Goal: Information Seeking & Learning: Learn about a topic

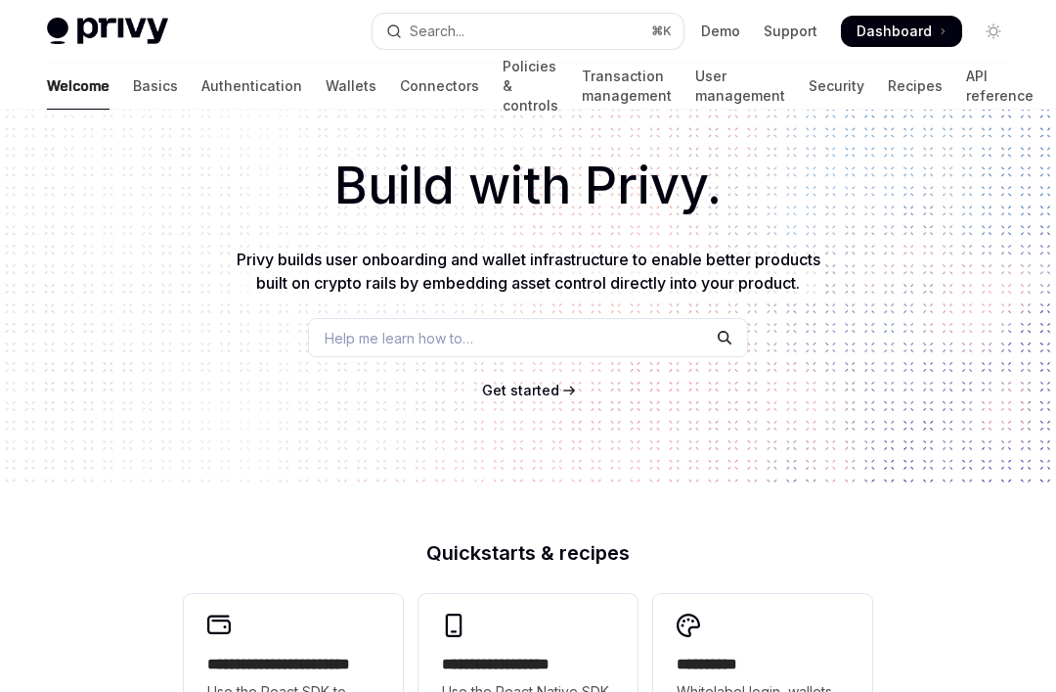
scroll to position [73, 0]
click at [400, 80] on link "Connectors" at bounding box center [439, 86] width 79 height 47
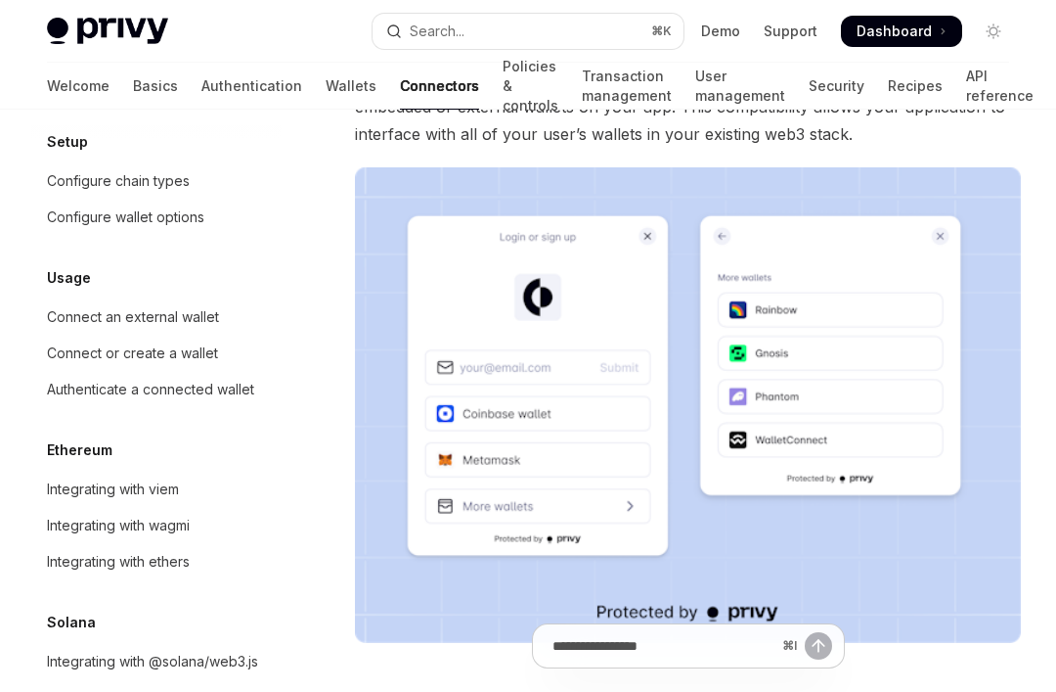
scroll to position [281, 0]
click at [156, 530] on div "Integrating with wagmi" at bounding box center [118, 525] width 143 height 23
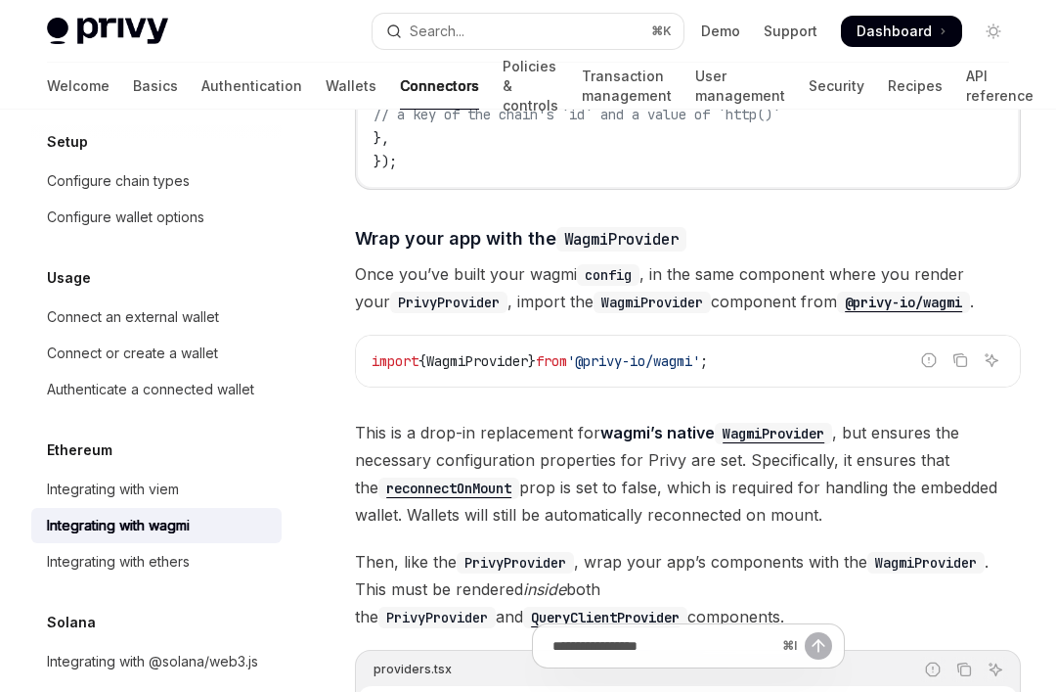
scroll to position [2623, 0]
click at [900, 24] on span "Dashboard" at bounding box center [894, 32] width 75 height 20
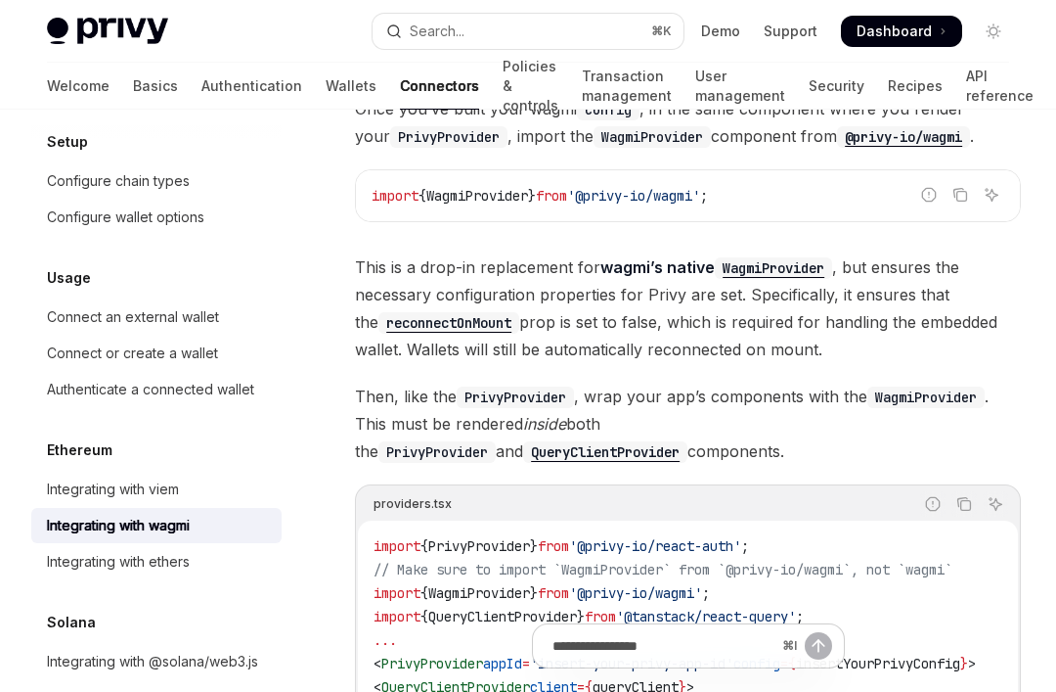
scroll to position [2795, 0]
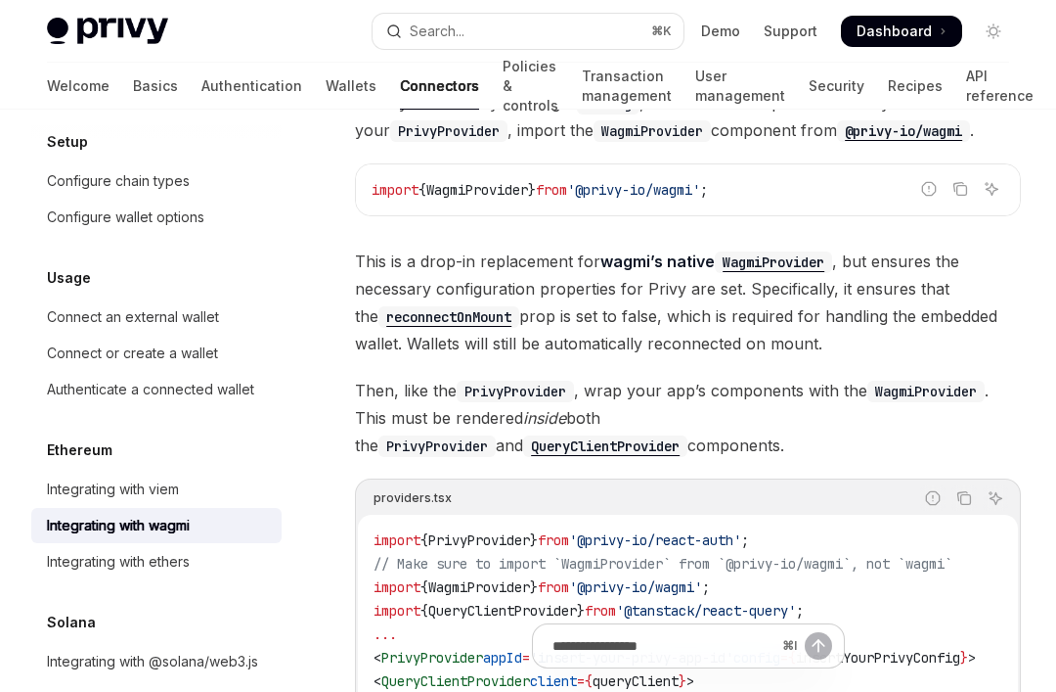
click at [111, 647] on link "Integrating with @solana/web3.js" at bounding box center [156, 661] width 250 height 35
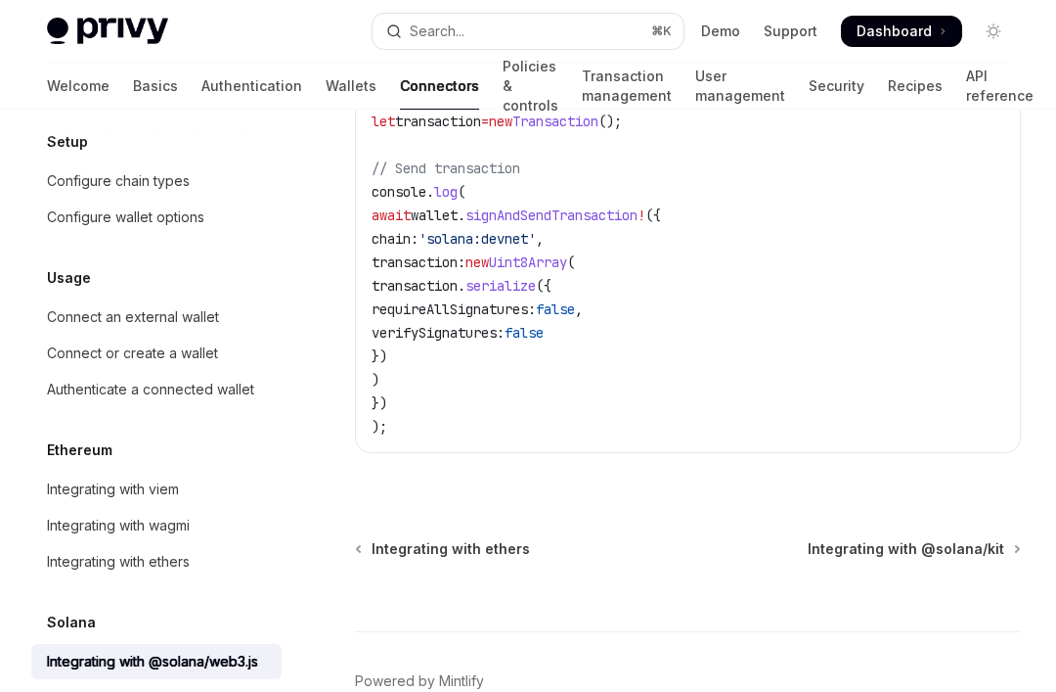
scroll to position [712, 0]
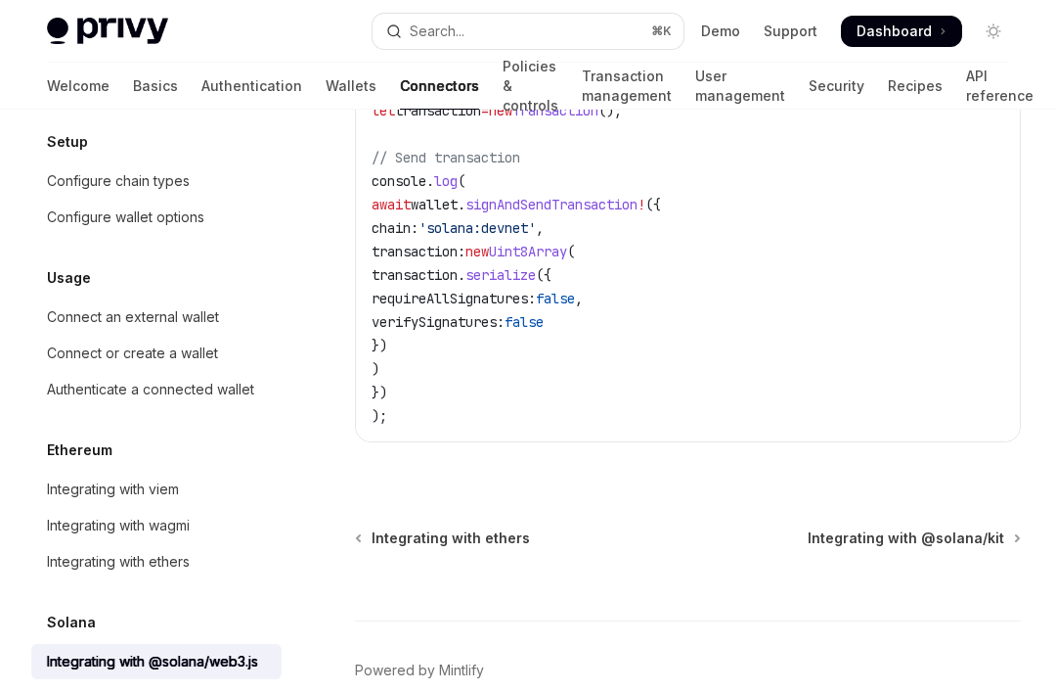
click at [100, 562] on div "Integrating with ethers" at bounding box center [118, 561] width 143 height 23
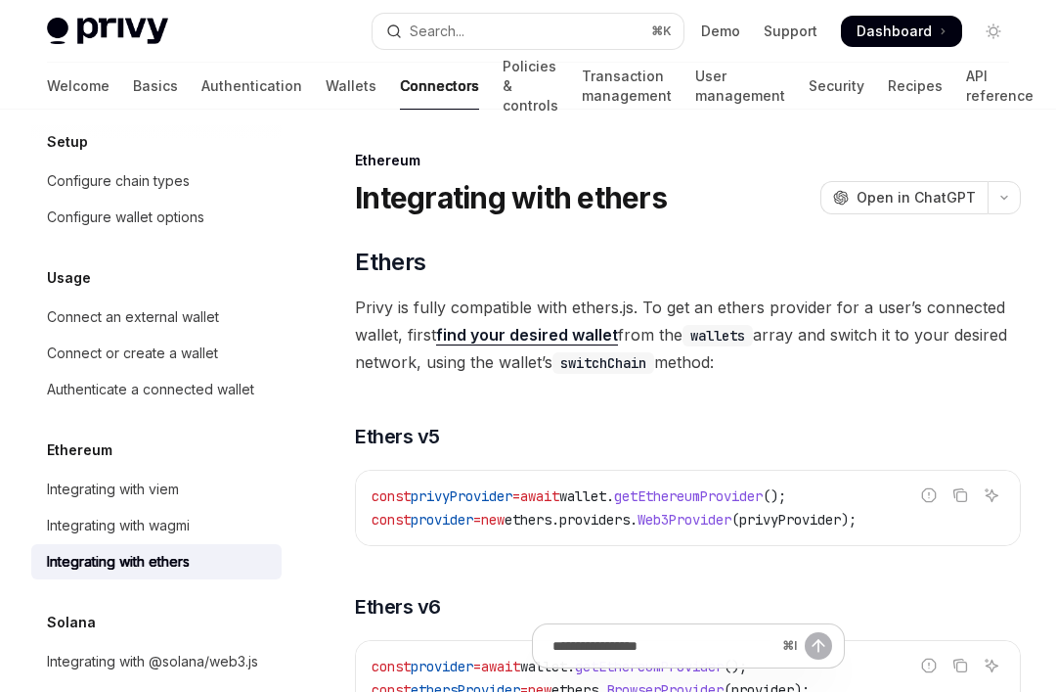
click at [966, 76] on link "API reference" at bounding box center [999, 86] width 67 height 47
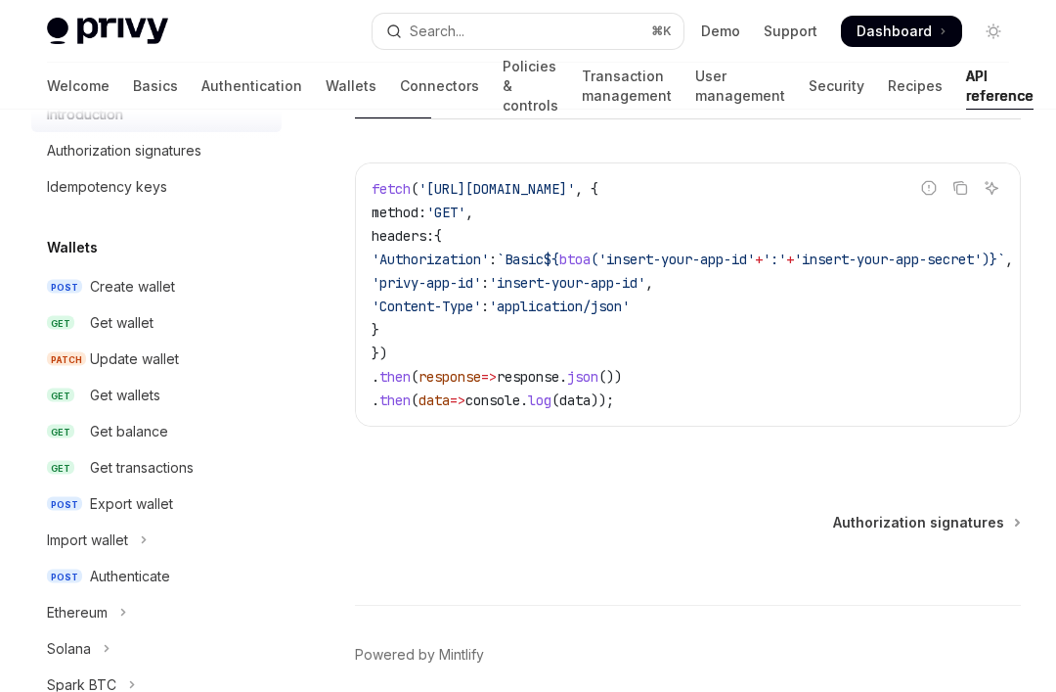
scroll to position [1350, 0]
click at [969, 515] on span "Authorization signatures" at bounding box center [918, 523] width 171 height 20
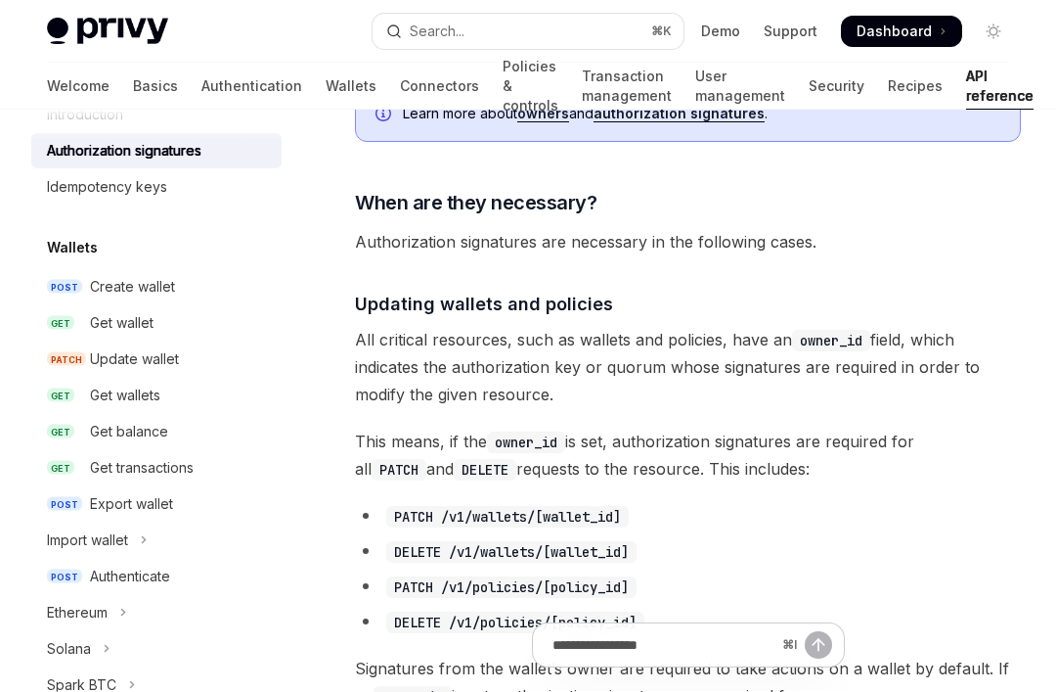
scroll to position [588, 0]
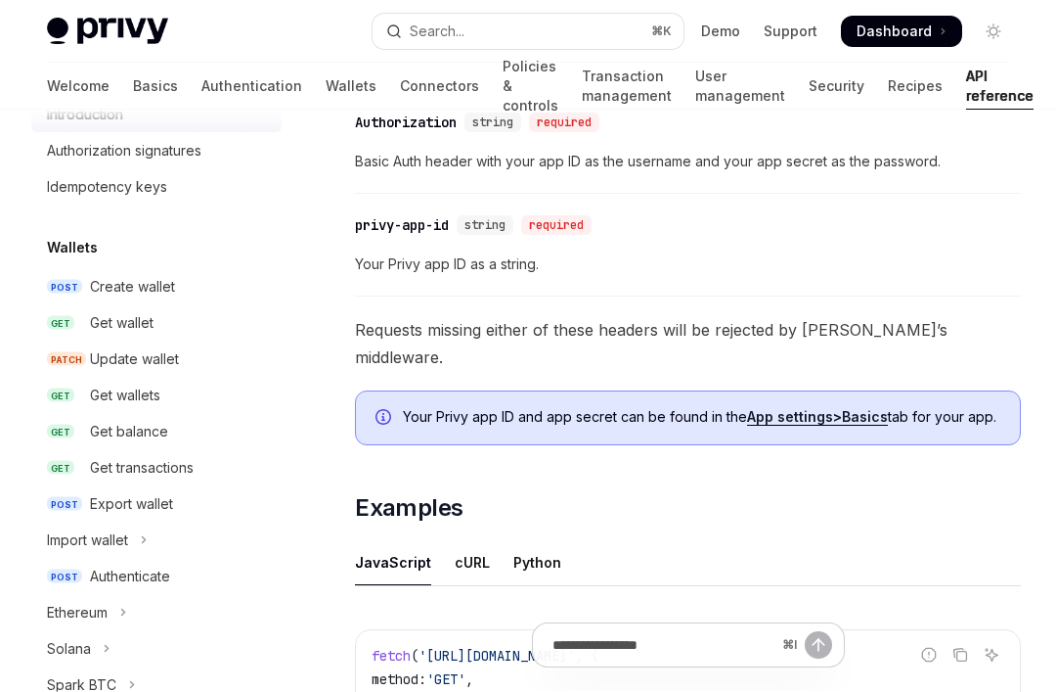
scroll to position [870, 0]
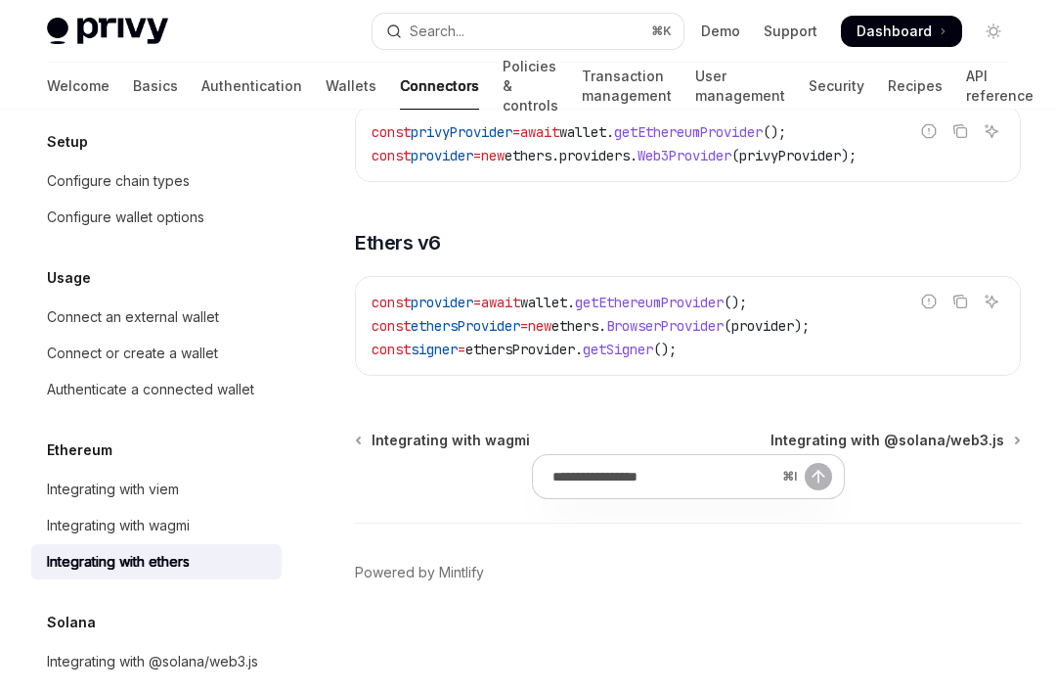
type textarea "*"
